Goal: Task Accomplishment & Management: Manage account settings

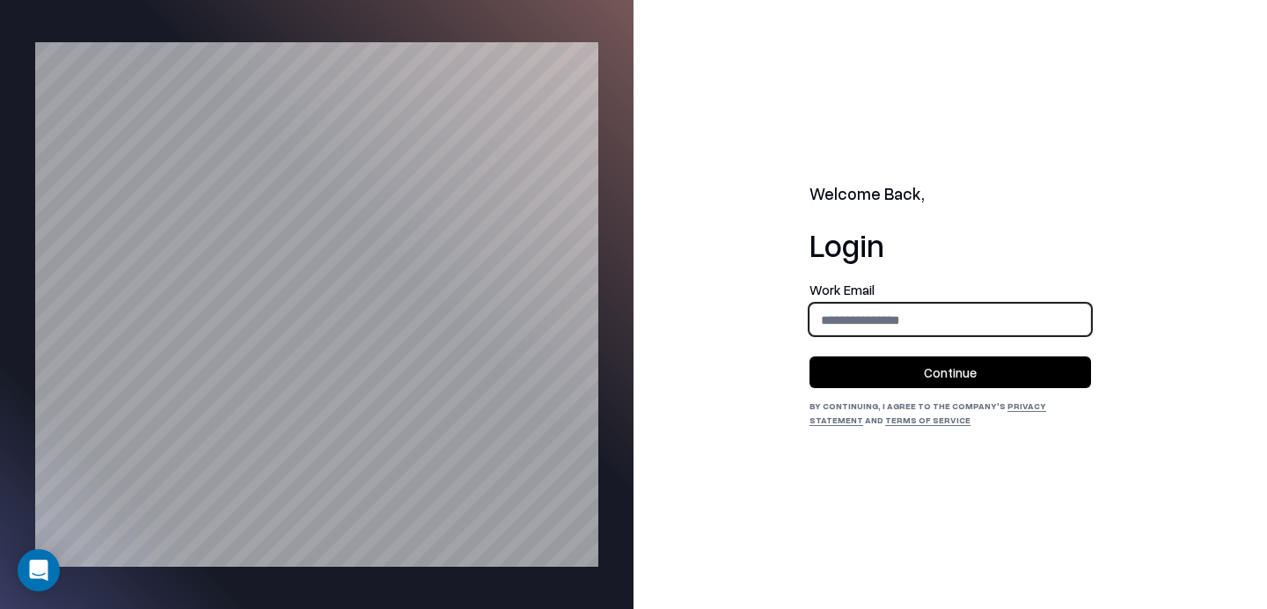
click at [907, 310] on input "email" at bounding box center [950, 319] width 280 height 33
type input "**********"
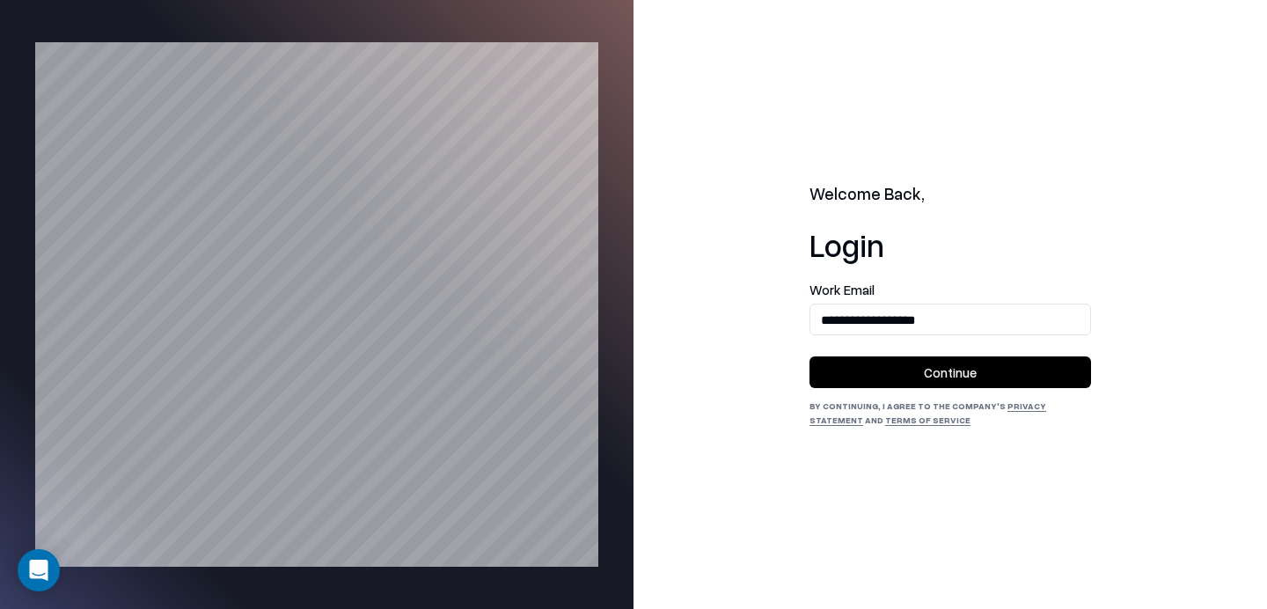
click at [924, 377] on button "Continue" at bounding box center [949, 372] width 281 height 32
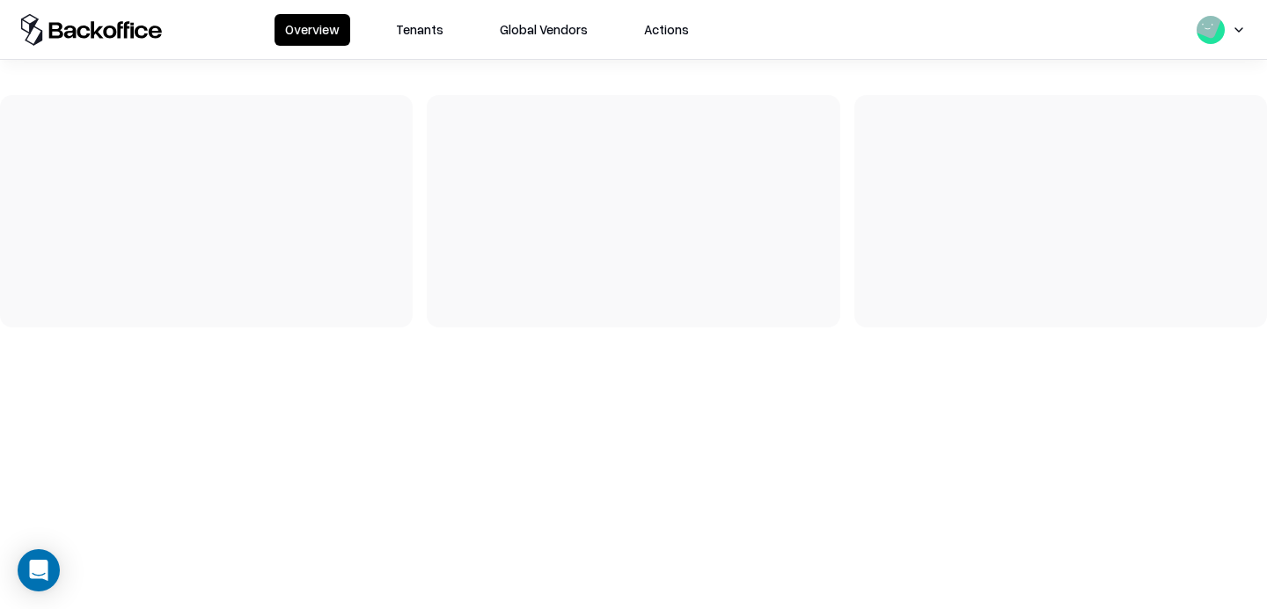
click at [436, 30] on button "Tenants" at bounding box center [419, 30] width 69 height 32
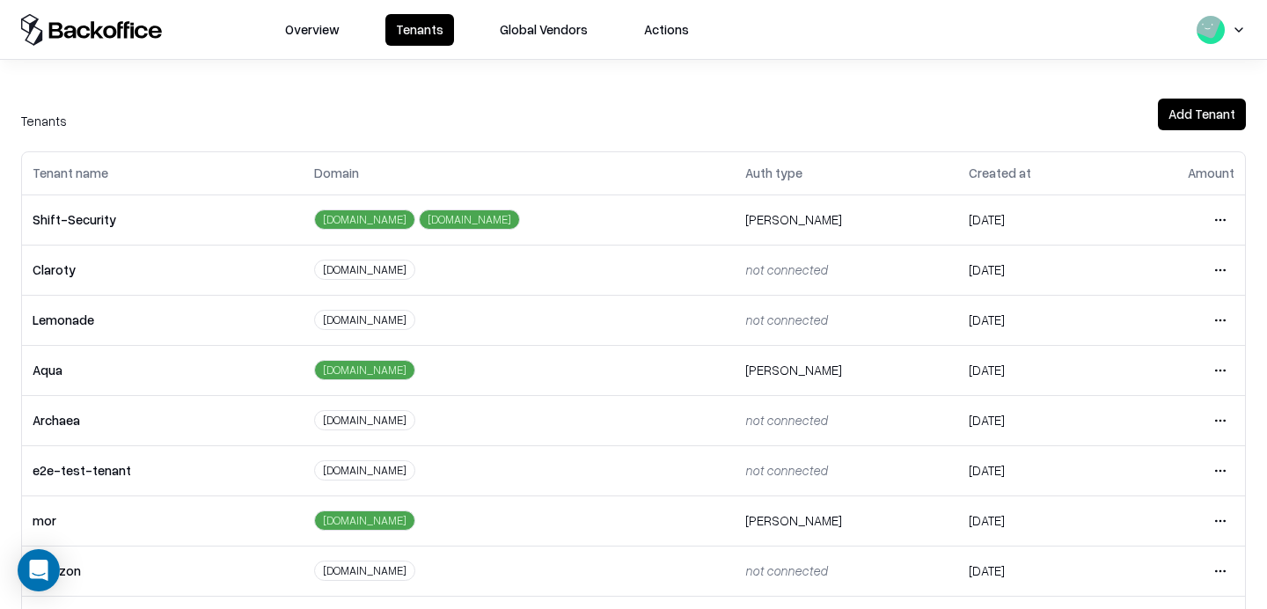
scroll to position [21, 0]
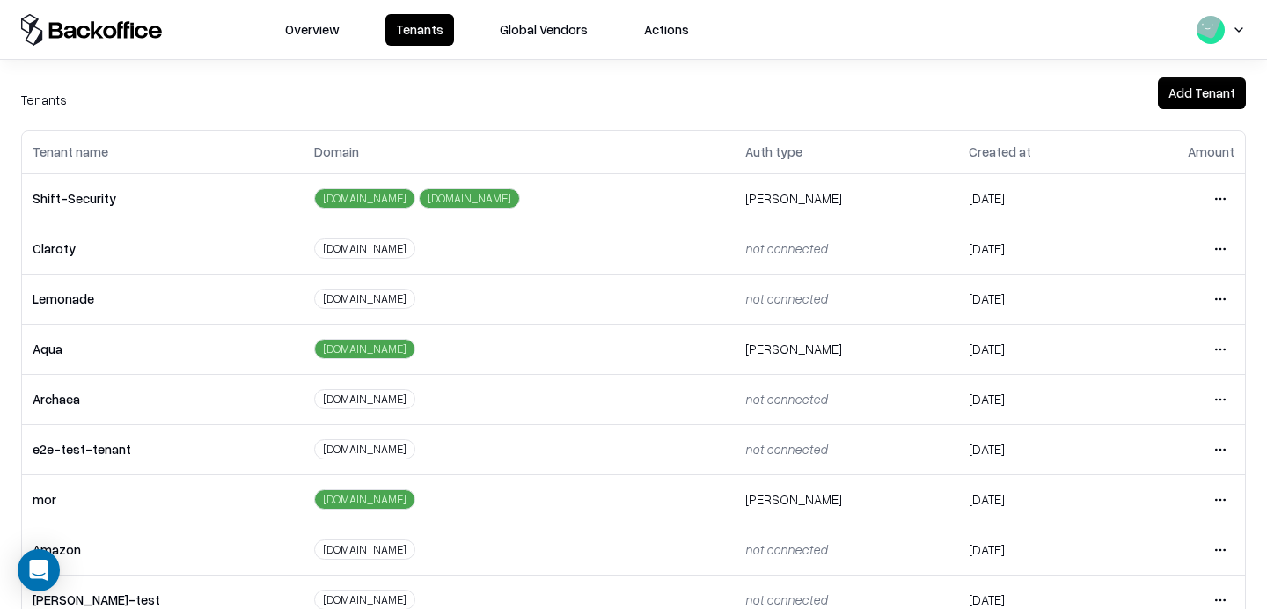
click at [1224, 449] on html "Overview Tenants Global Vendors Actions Tenants Add Tenant Tenant name Domain A…" at bounding box center [633, 304] width 1267 height 609
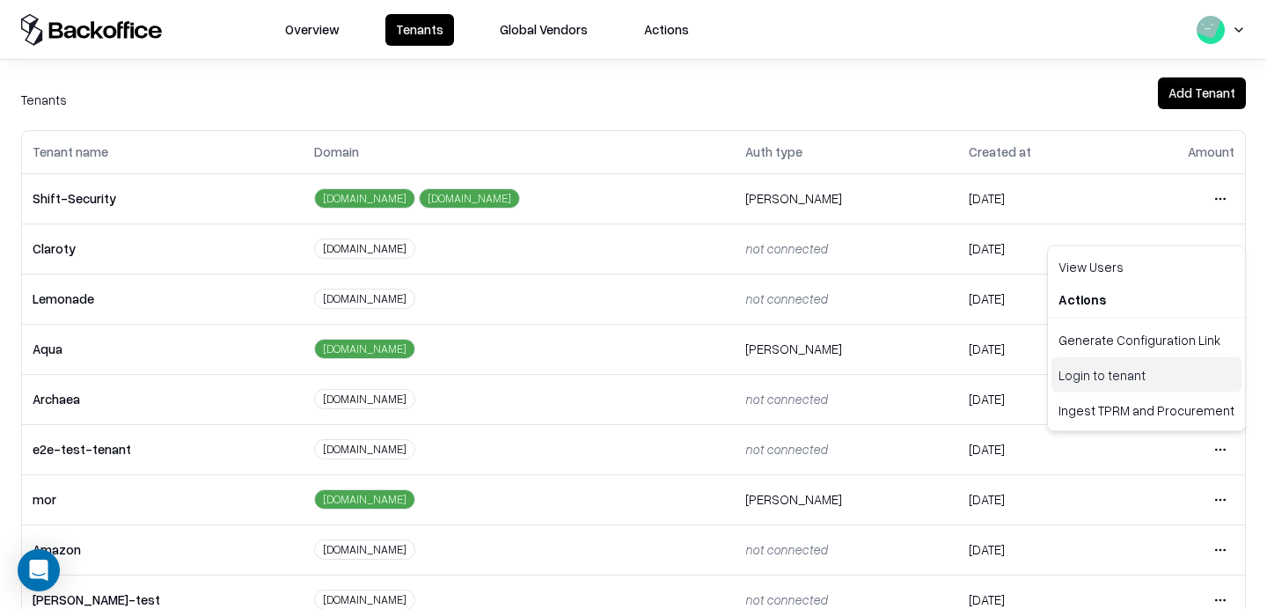
click at [1099, 388] on div "Login to tenant" at bounding box center [1146, 374] width 190 height 35
